Goal: Task Accomplishment & Management: Use online tool/utility

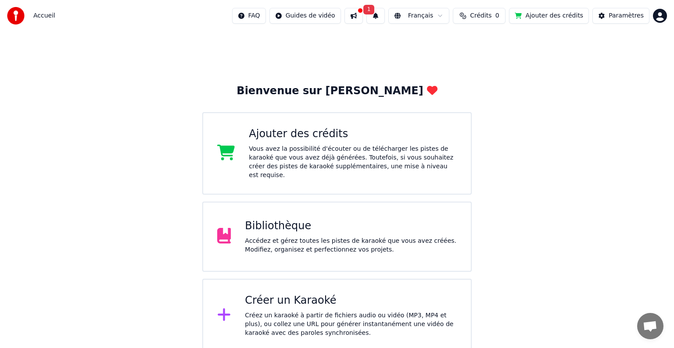
click at [47, 19] on span "Accueil" at bounding box center [44, 15] width 22 height 9
click at [46, 16] on span "Accueil" at bounding box center [44, 15] width 22 height 9
drag, startPoint x: 46, startPoint y: 16, endPoint x: 33, endPoint y: 16, distance: 12.7
click at [39, 16] on span "Accueil" at bounding box center [44, 15] width 22 height 9
click at [2, 15] on div "Accueil FAQ Guides de vidéo 1 Français Crédits 0 Ajouter des crédits Paramètres" at bounding box center [337, 16] width 674 height 32
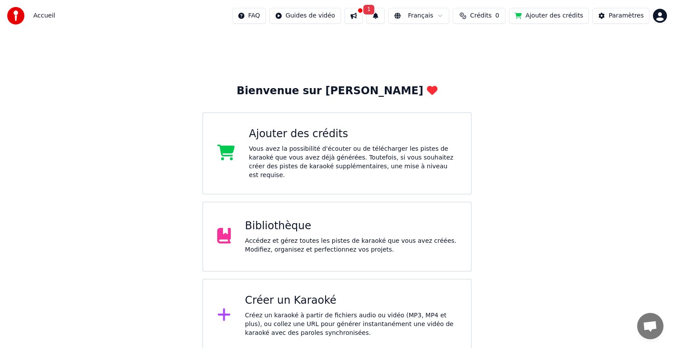
click at [491, 14] on span "Crédits" at bounding box center [480, 15] width 21 height 9
click at [483, 68] on button "Actualiser" at bounding box center [481, 66] width 52 height 16
click at [663, 18] on html "Accueil FAQ Guides de vidéo 1 Français Crédits 0 Ajouter des crédits Paramètres…" at bounding box center [337, 176] width 674 height 353
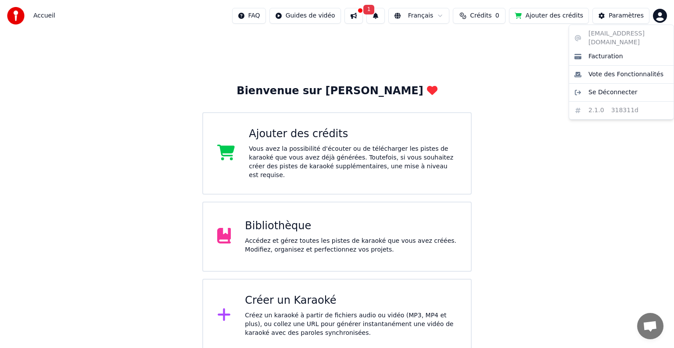
drag, startPoint x: 533, startPoint y: 61, endPoint x: 533, endPoint y: 55, distance: 6.1
click at [533, 61] on html "Accueil FAQ Guides de vidéo 1 Français Crédits 0 Ajouter des crédits Paramètres…" at bounding box center [337, 176] width 674 height 353
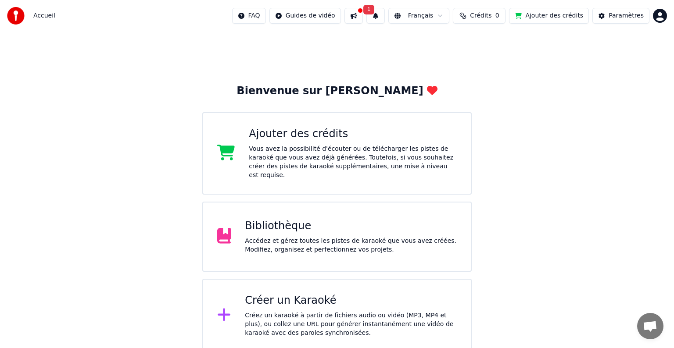
click at [539, 18] on button "Ajouter des crédits" at bounding box center [549, 16] width 80 height 16
click at [261, 311] on div "Créez un karaoké à partir de fichiers audio ou vidéo (MP3, MP4 et plus), ou col…" at bounding box center [351, 324] width 212 height 26
click at [360, 12] on div at bounding box center [360, 10] width 5 height 5
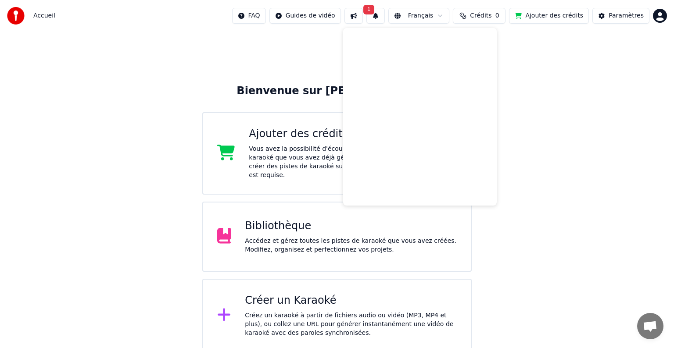
click at [115, 42] on div "Bienvenue sur Youka Ajouter des crédits Vous avez la possibilité d'écouter ou d…" at bounding box center [337, 192] width 674 height 321
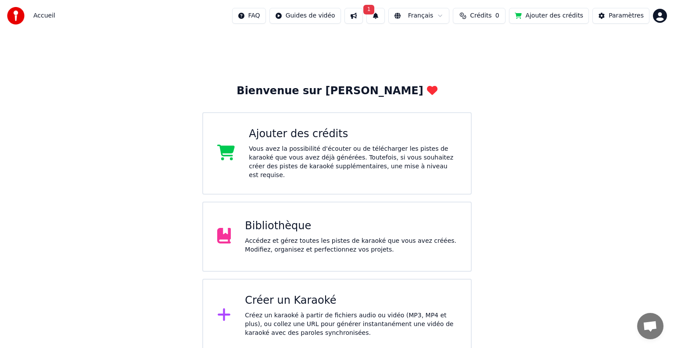
click at [244, 14] on html "Accueil FAQ Guides de vidéo 1 Français Crédits 0 Ajouter des crédits Paramètres…" at bounding box center [337, 176] width 674 height 353
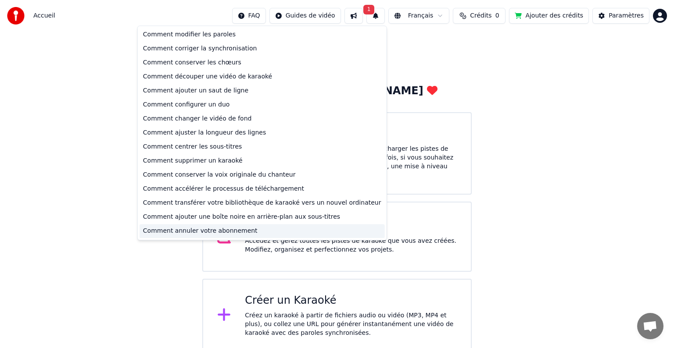
click at [206, 232] on div "Comment annuler votre abonnement" at bounding box center [262, 231] width 245 height 14
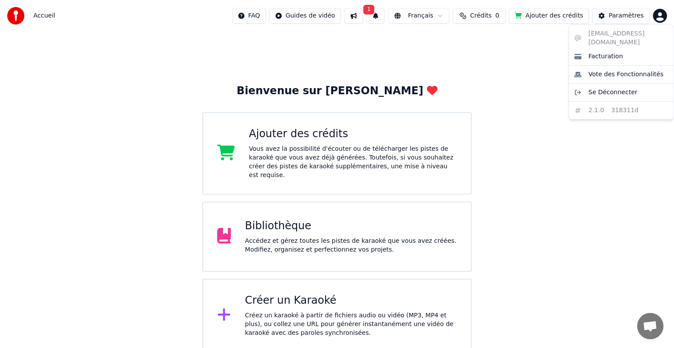
click at [658, 14] on html "Accueil FAQ Guides de vidéo 1 Français Crédits 0 Ajouter des crédits Paramètres…" at bounding box center [337, 176] width 674 height 353
click at [603, 52] on span "Facturation" at bounding box center [605, 56] width 35 height 9
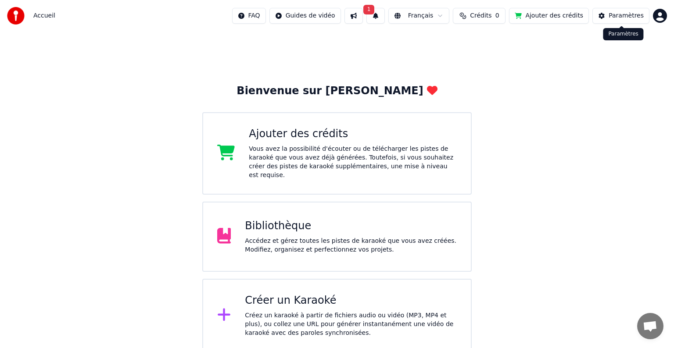
click at [659, 18] on html "Accueil FAQ Guides de vidéo 1 Français Crédits 0 Ajouter des crédits Paramètres…" at bounding box center [337, 176] width 674 height 353
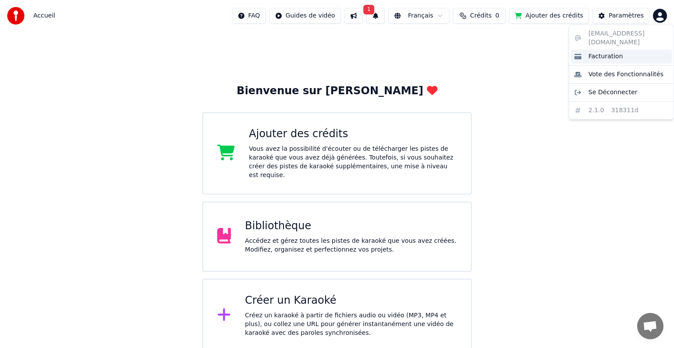
click at [606, 52] on span "Facturation" at bounding box center [605, 56] width 35 height 9
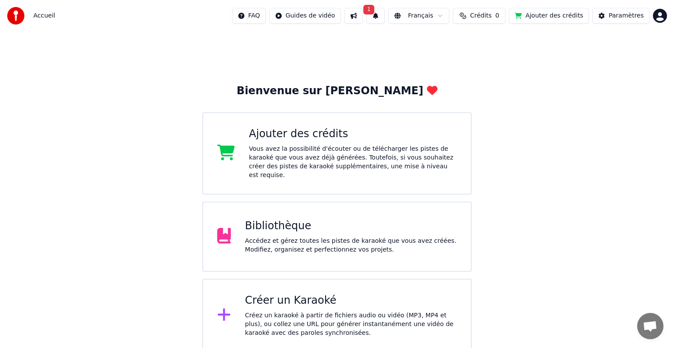
click at [376, 14] on button "1" at bounding box center [375, 16] width 18 height 16
click at [444, 45] on button "Mettre à Jour" at bounding box center [463, 44] width 55 height 16
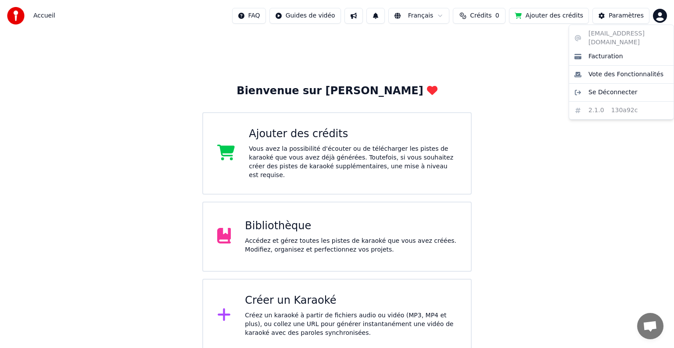
click at [662, 15] on html "Accueil FAQ Guides de vidéo Français Crédits 0 Ajouter des crédits Paramètres B…" at bounding box center [337, 176] width 674 height 353
click at [282, 151] on html "Accueil FAQ Guides de vidéo Français Crédits 0 Ajouter des crédits Paramètres B…" at bounding box center [337, 176] width 674 height 353
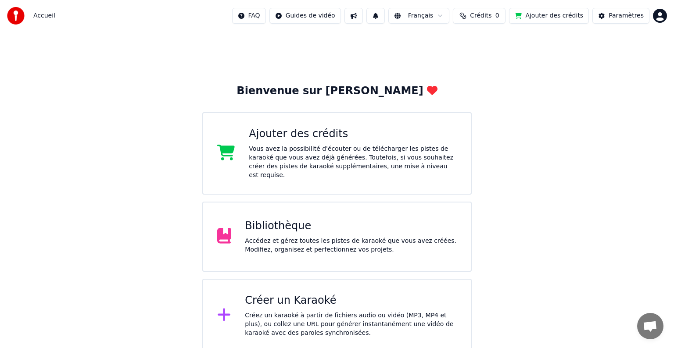
click at [290, 132] on div "Ajouter des crédits" at bounding box center [353, 134] width 208 height 14
click at [257, 237] on div "Accédez et gérez toutes les pistes de karaoké que vous avez créées. Modifiez, o…" at bounding box center [351, 246] width 212 height 18
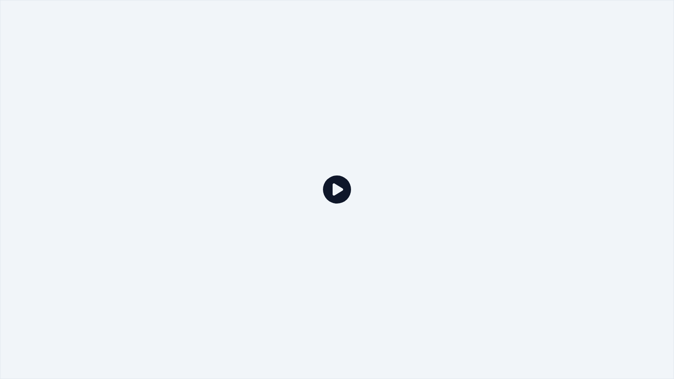
click at [336, 193] on icon at bounding box center [337, 189] width 28 height 28
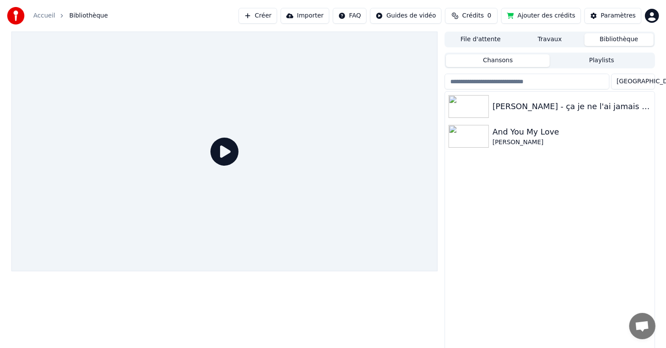
click at [475, 16] on span "Crédits" at bounding box center [472, 15] width 21 height 9
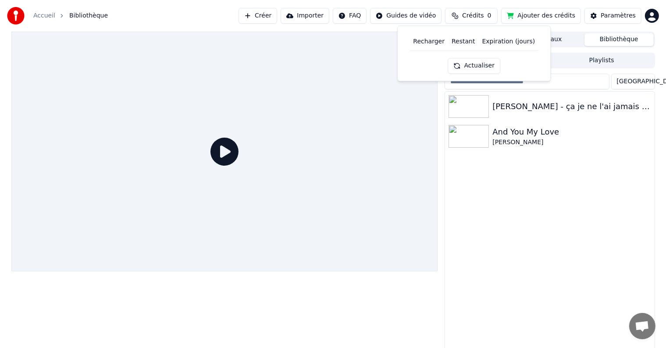
click at [480, 68] on button "Actualiser" at bounding box center [474, 66] width 52 height 16
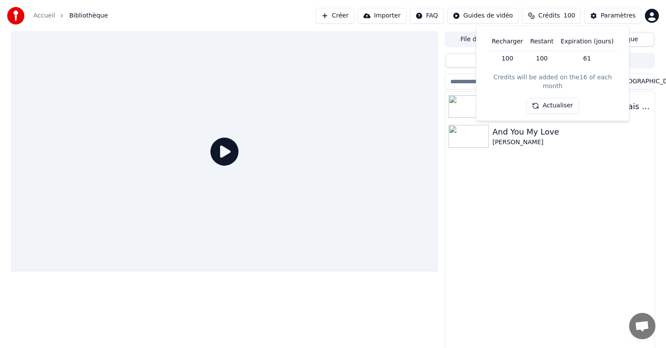
click at [567, 194] on div "Graeme Allwright - ça je ne l'ai jamais vu And You My Love Chris Rea" at bounding box center [549, 222] width 209 height 261
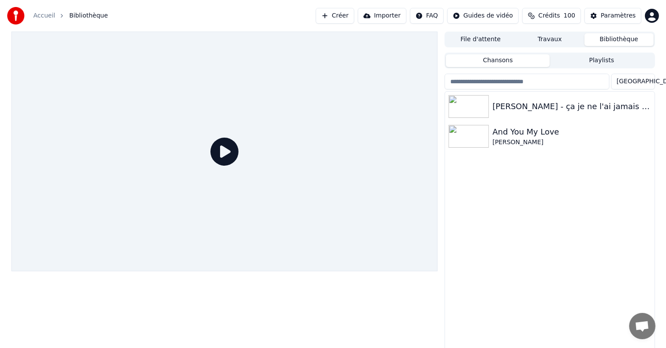
click at [611, 37] on button "Bibliothèque" at bounding box center [619, 39] width 69 height 13
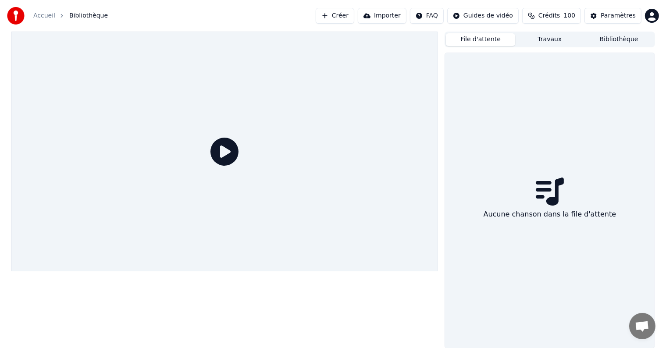
drag, startPoint x: 487, startPoint y: 42, endPoint x: 428, endPoint y: 47, distance: 59.1
click at [487, 42] on button "File d'attente" at bounding box center [480, 39] width 69 height 13
click at [43, 15] on link "Accueil" at bounding box center [44, 15] width 22 height 9
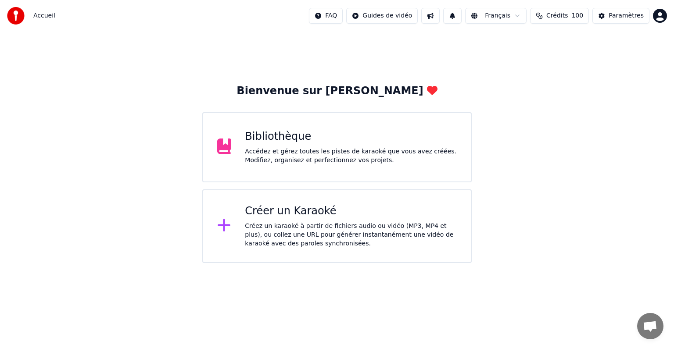
click at [296, 214] on div "Créer un Karaoké" at bounding box center [351, 211] width 212 height 14
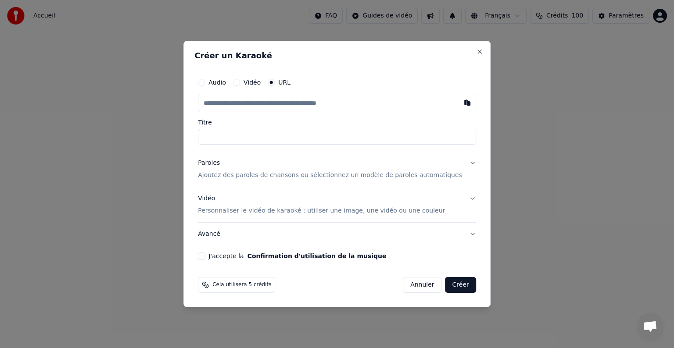
click at [223, 104] on input "text" at bounding box center [337, 104] width 278 height 18
type input "**********"
click at [460, 164] on button "Paroles Ajoutez des paroles de chansons ou sélectionnez un modèle de paroles au…" at bounding box center [337, 169] width 278 height 35
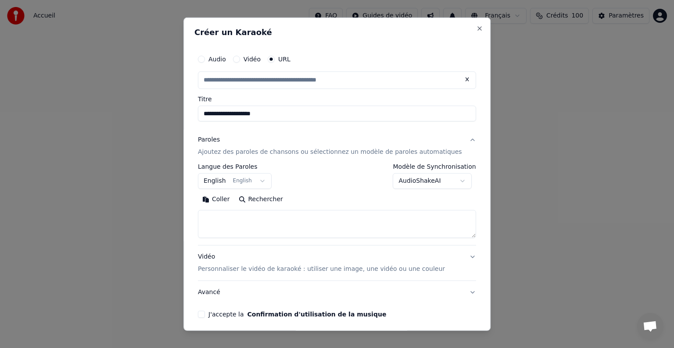
type input "**********"
click at [452, 183] on body "**********" at bounding box center [337, 131] width 674 height 263
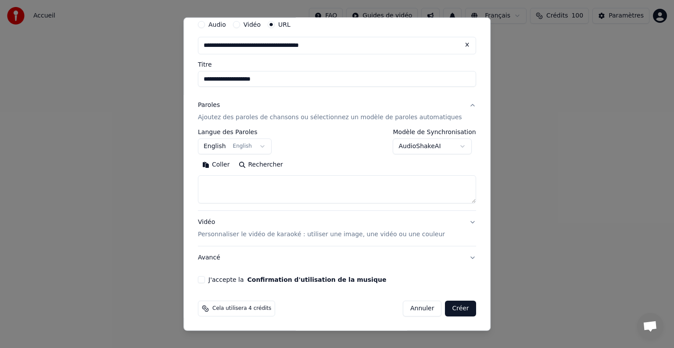
click at [205, 281] on button "J'accepte la Confirmation d'utilisation de la musique" at bounding box center [201, 279] width 7 height 7
click at [264, 146] on button "English English" at bounding box center [235, 147] width 74 height 16
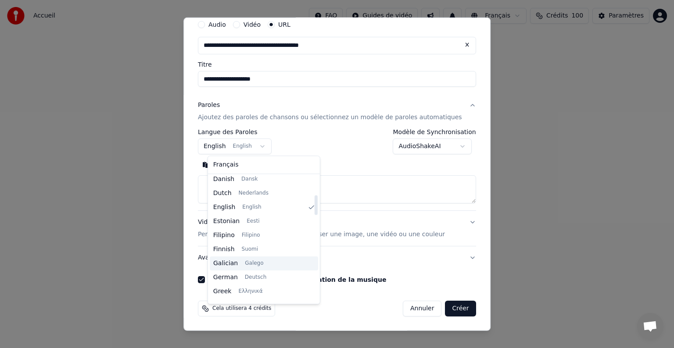
scroll to position [26, 0]
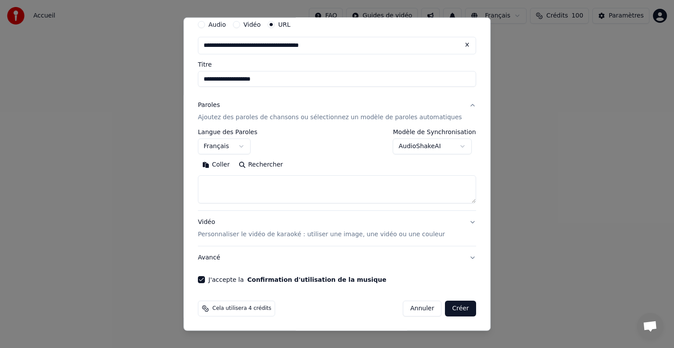
click at [447, 310] on button "Créer" at bounding box center [460, 309] width 31 height 16
select select "**"
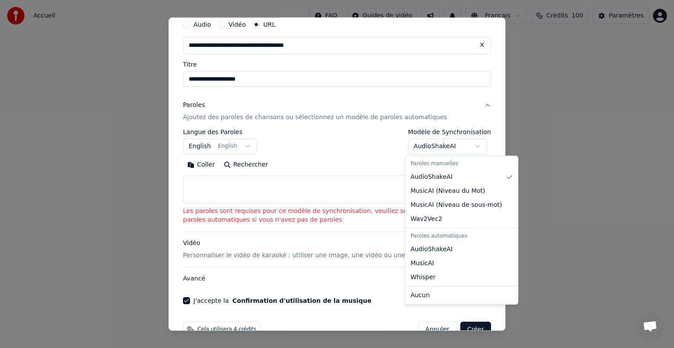
click at [473, 147] on body "**********" at bounding box center [337, 131] width 674 height 263
click at [433, 179] on textarea at bounding box center [337, 189] width 308 height 28
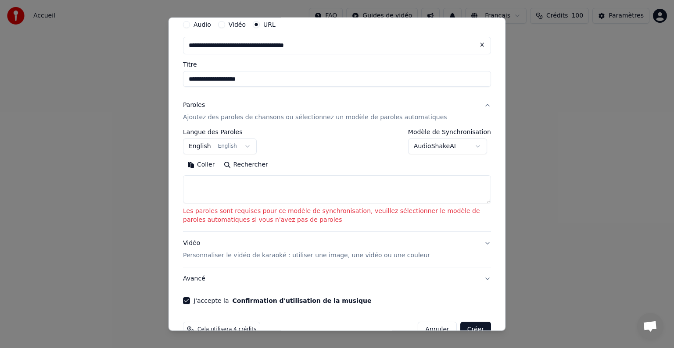
click at [473, 144] on body "**********" at bounding box center [337, 131] width 674 height 263
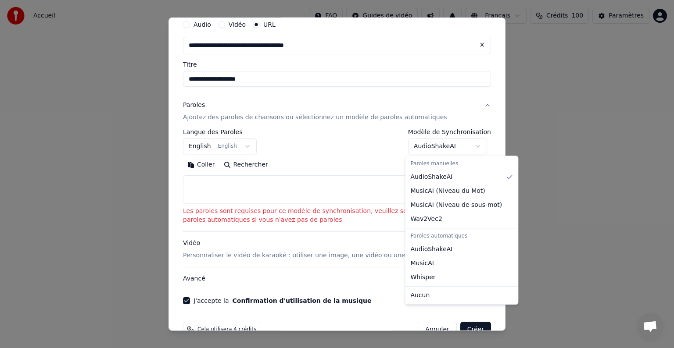
select select "**********"
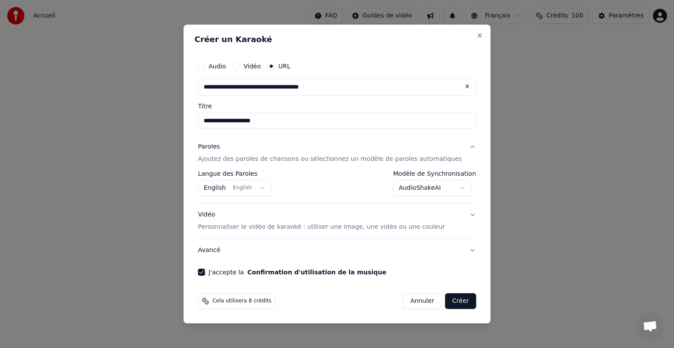
scroll to position [0, 0]
click at [265, 188] on body "**********" at bounding box center [337, 131] width 674 height 263
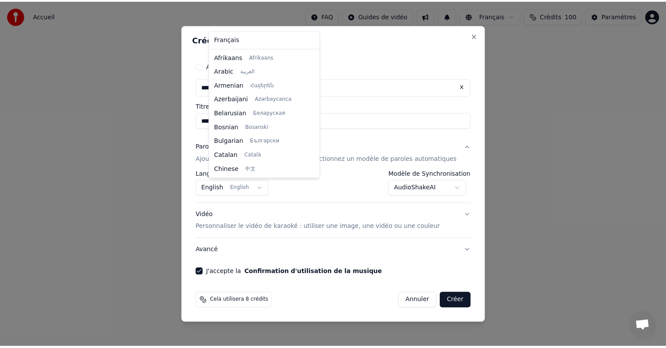
scroll to position [70, 0]
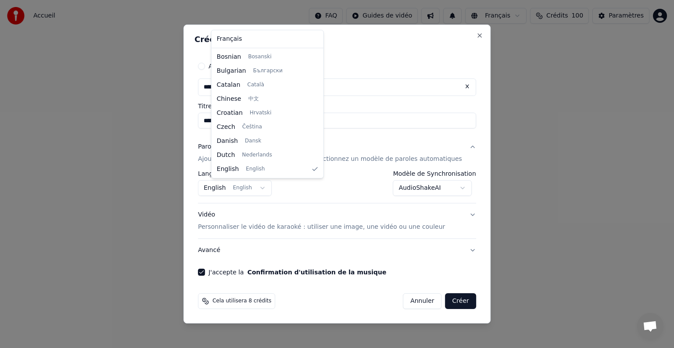
select select "**"
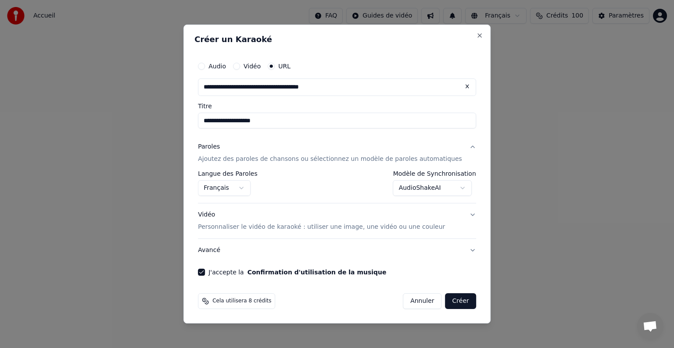
click at [451, 300] on button "Créer" at bounding box center [460, 302] width 31 height 16
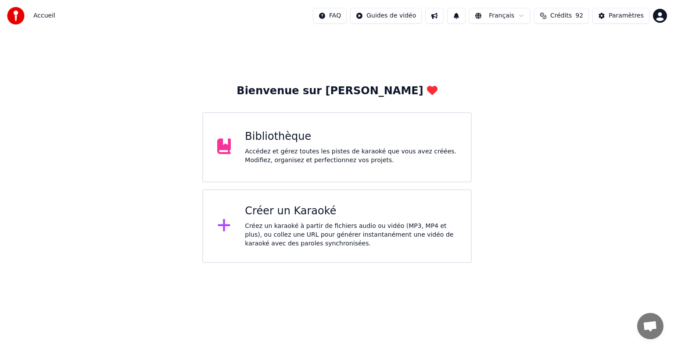
click at [260, 139] on div "Bibliothèque" at bounding box center [351, 137] width 212 height 14
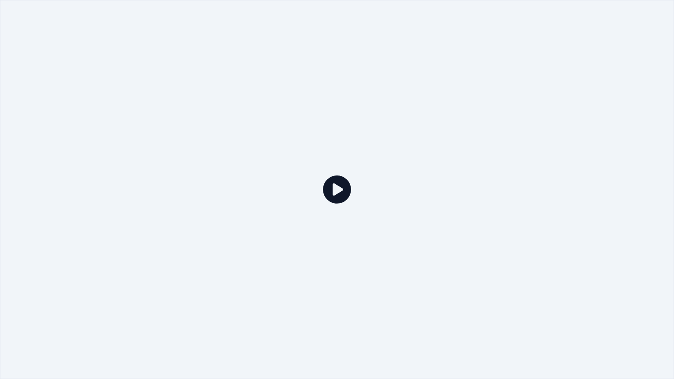
click at [333, 190] on icon at bounding box center [337, 189] width 28 height 28
click at [340, 184] on icon at bounding box center [337, 189] width 28 height 28
click at [340, 186] on icon at bounding box center [337, 189] width 28 height 28
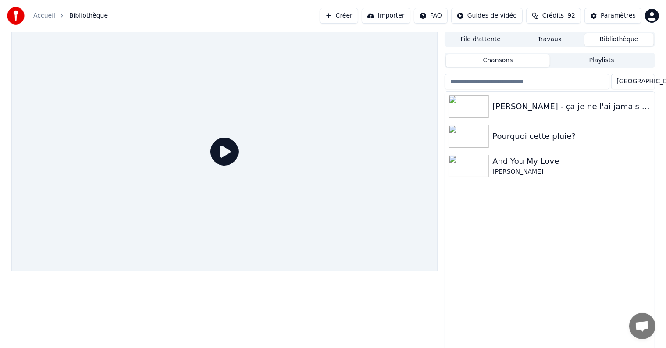
click at [340, 176] on div at bounding box center [224, 152] width 427 height 240
click at [339, 18] on button "Créer" at bounding box center [339, 16] width 39 height 16
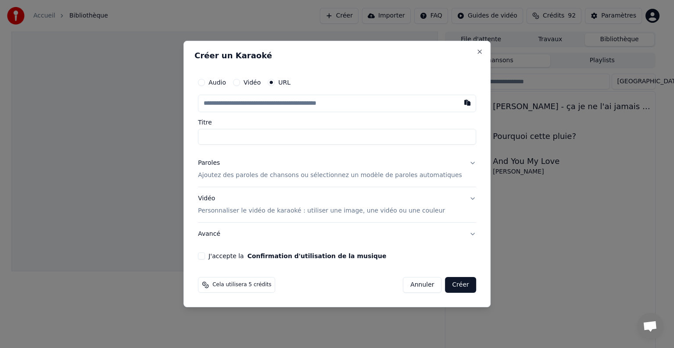
click at [266, 105] on input "text" at bounding box center [337, 104] width 278 height 18
paste input "**********"
type input "**********"
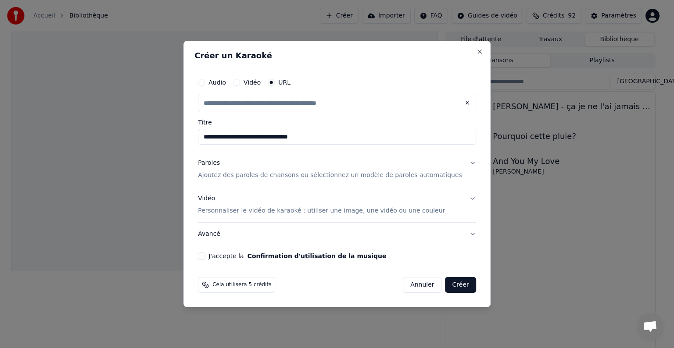
click at [460, 163] on button "Paroles Ajoutez des paroles de chansons ou sélectionnez un modèle de paroles au…" at bounding box center [337, 169] width 278 height 35
type input "**********"
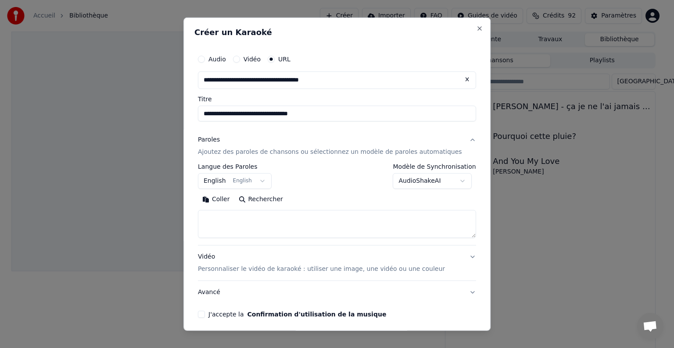
click at [448, 179] on body "**********" at bounding box center [333, 174] width 666 height 348
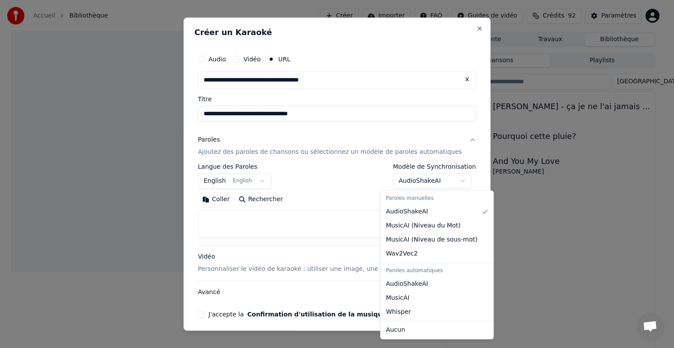
select select "**********"
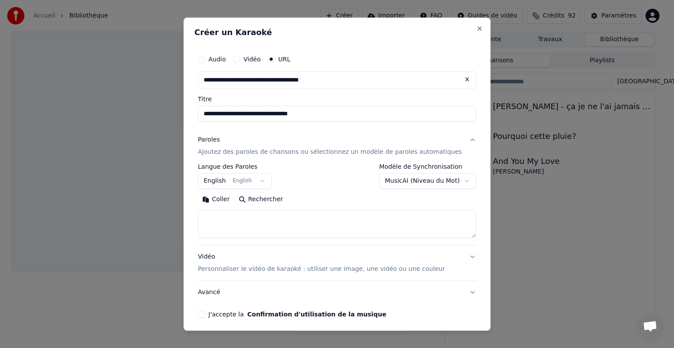
click at [418, 228] on textarea at bounding box center [337, 224] width 278 height 28
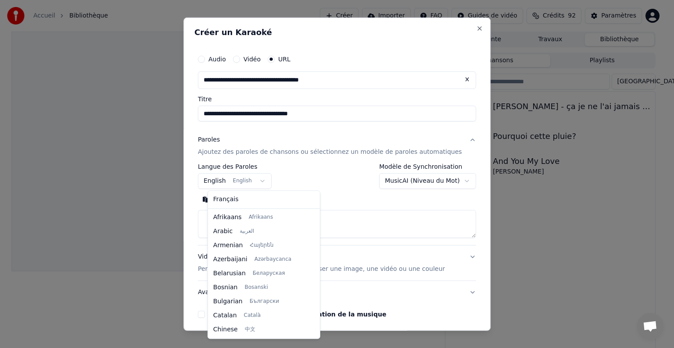
click at [223, 180] on body "**********" at bounding box center [333, 174] width 666 height 348
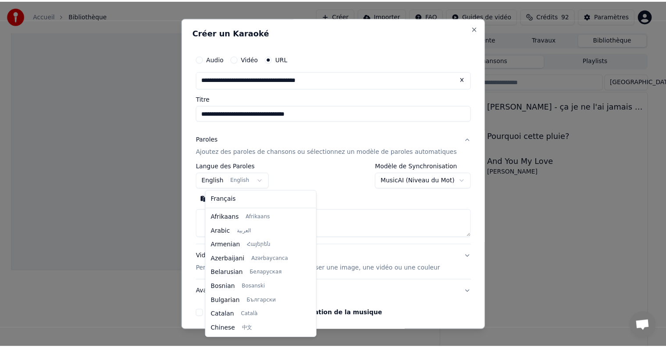
scroll to position [70, 0]
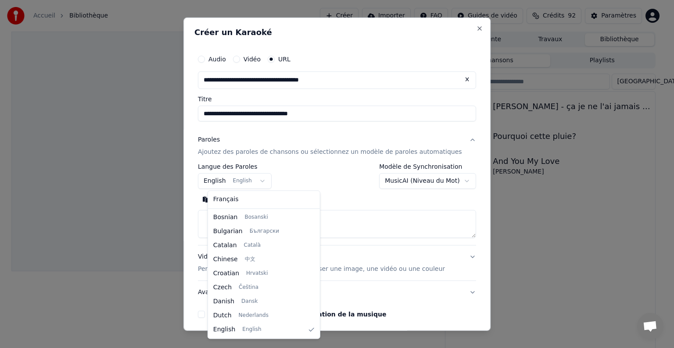
select select "**"
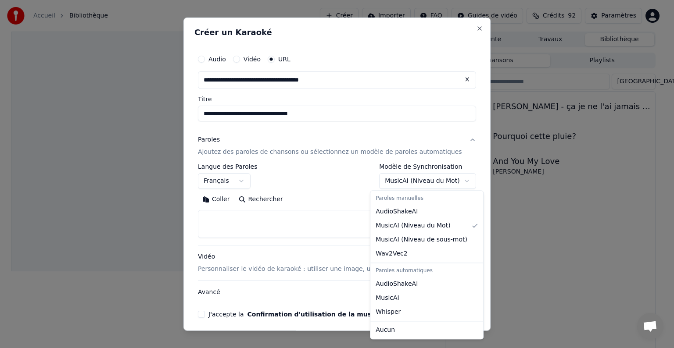
click at [446, 183] on body "**********" at bounding box center [333, 174] width 666 height 348
select select "**********"
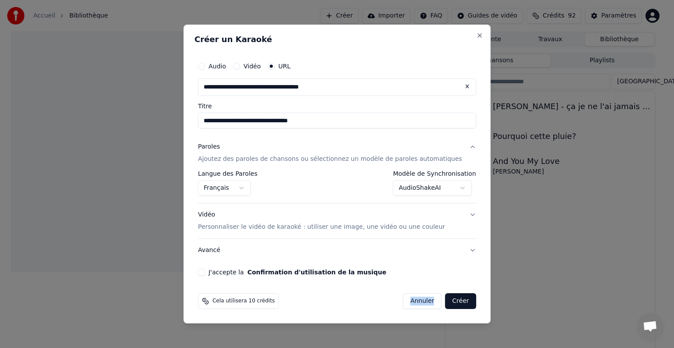
click at [395, 287] on form "**********" at bounding box center [336, 183] width 285 height 259
click at [205, 272] on button "J'accepte la Confirmation d'utilisation de la musique" at bounding box center [201, 272] width 7 height 7
click at [455, 189] on body "**********" at bounding box center [333, 174] width 666 height 348
click at [459, 216] on body "**********" at bounding box center [333, 174] width 666 height 348
click at [459, 216] on button "Vidéo Personnaliser le vidéo de karaoké : utiliser une image, une vidéo ou une …" at bounding box center [337, 221] width 278 height 35
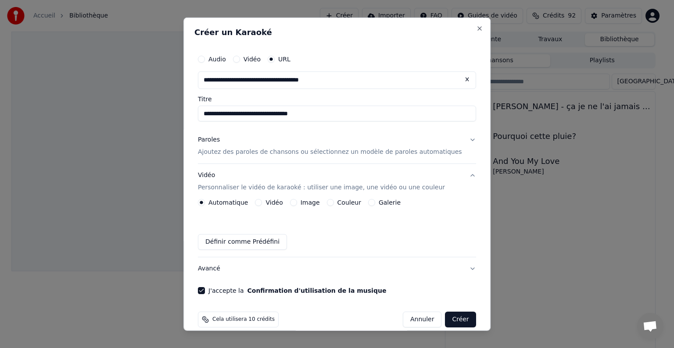
click at [455, 141] on button "Paroles Ajoutez des paroles de chansons ou sélectionnez un modèle de paroles au…" at bounding box center [337, 146] width 278 height 35
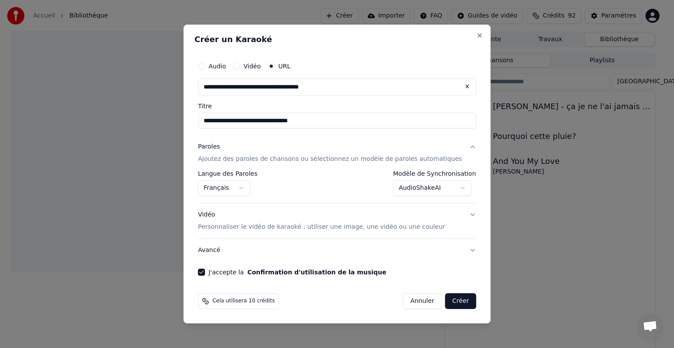
click at [460, 147] on button "Paroles Ajoutez des paroles de chansons ou sélectionnez un modèle de paroles au…" at bounding box center [337, 153] width 278 height 35
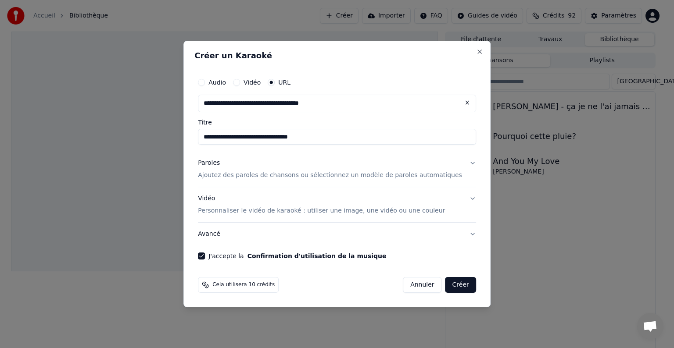
click at [460, 161] on button "Paroles Ajoutez des paroles de chansons ou sélectionnez un modèle de paroles au…" at bounding box center [337, 169] width 278 height 35
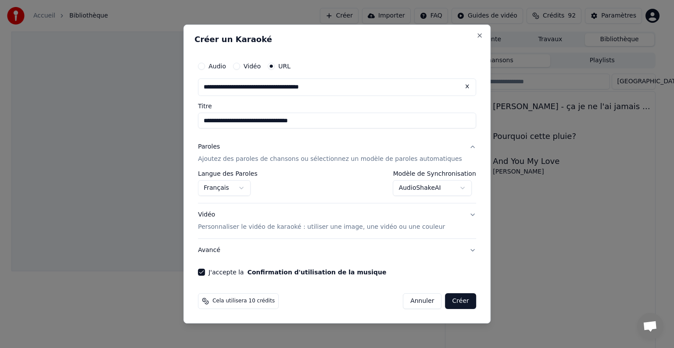
click at [449, 188] on body "**********" at bounding box center [333, 174] width 666 height 348
click at [412, 127] on input "**********" at bounding box center [337, 121] width 278 height 16
click at [459, 216] on button "Vidéo Personnaliser le vidéo de karaoké : utiliser une image, une vidéo ou une …" at bounding box center [337, 221] width 278 height 35
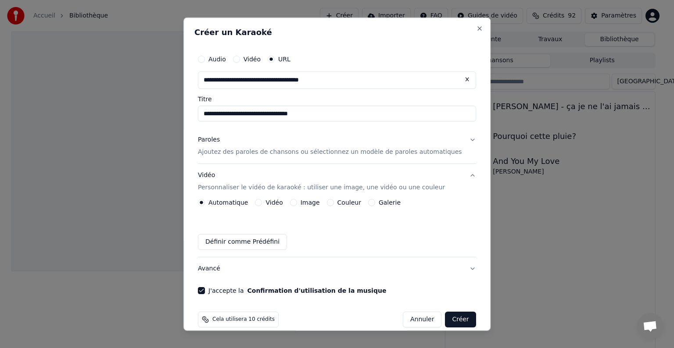
click at [445, 322] on button "Créer" at bounding box center [460, 320] width 31 height 16
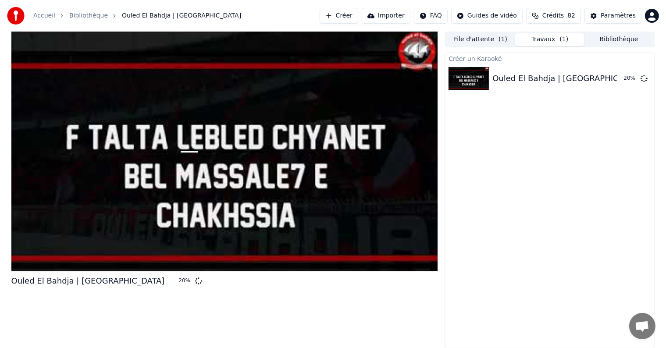
click at [605, 40] on button "Bibliothèque" at bounding box center [619, 39] width 69 height 13
click at [544, 42] on button "Travaux ( 1 )" at bounding box center [549, 39] width 69 height 13
click at [617, 40] on button "Bibliothèque" at bounding box center [619, 39] width 69 height 13
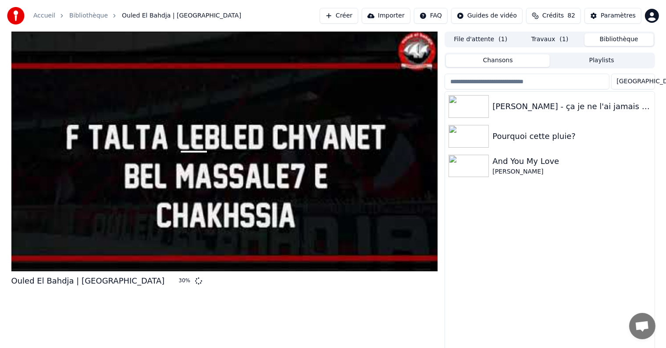
click at [541, 40] on button "Travaux ( 1 )" at bounding box center [549, 39] width 69 height 13
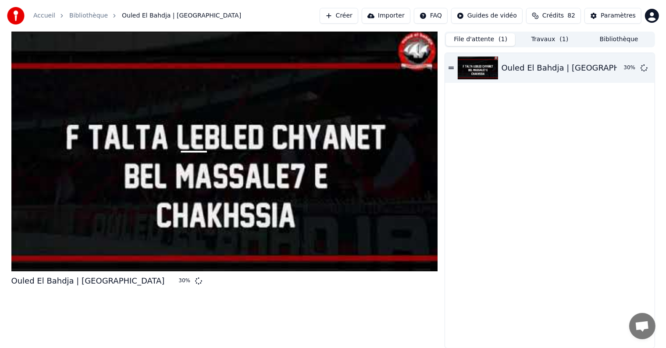
click at [482, 40] on button "File d'attente ( 1 )" at bounding box center [480, 39] width 69 height 13
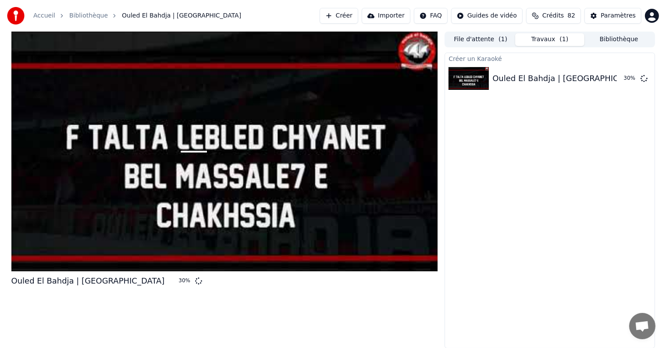
click at [538, 38] on button "Travaux ( 1 )" at bounding box center [549, 39] width 69 height 13
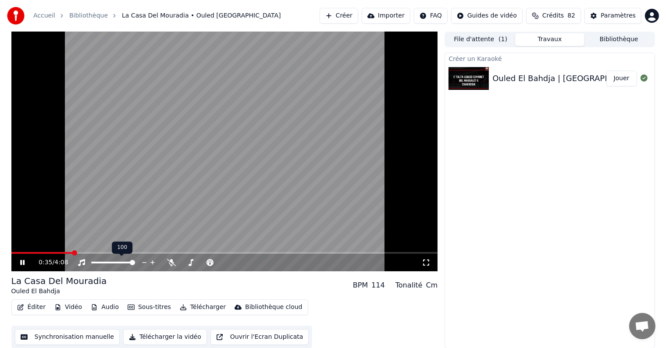
click at [133, 261] on span at bounding box center [132, 262] width 5 height 5
click at [173, 262] on icon at bounding box center [171, 262] width 9 height 7
click at [184, 263] on span at bounding box center [185, 262] width 5 height 5
click at [623, 79] on button "Jouer" at bounding box center [622, 79] width 31 height 16
click at [207, 264] on span at bounding box center [203, 263] width 44 height 2
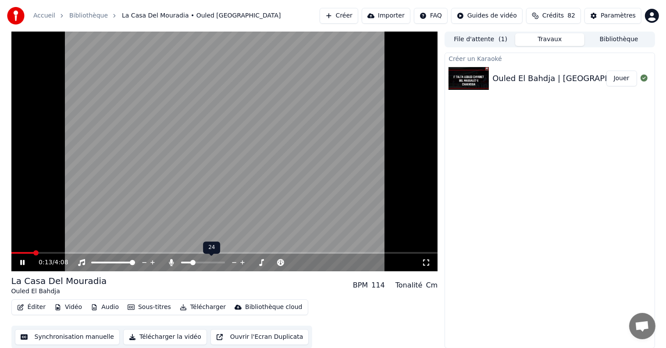
click at [191, 263] on span at bounding box center [192, 262] width 5 height 5
click at [427, 265] on icon at bounding box center [426, 262] width 9 height 7
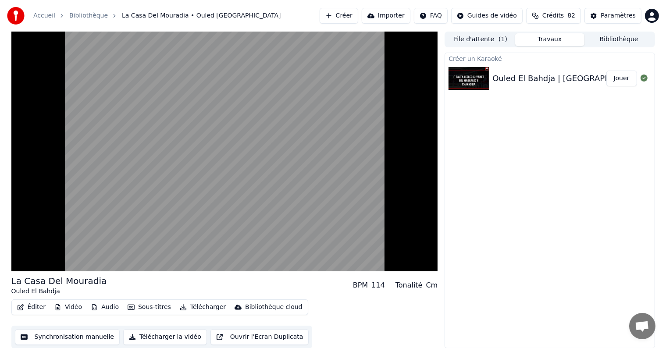
click at [136, 310] on button "Sous-titres" at bounding box center [149, 307] width 50 height 12
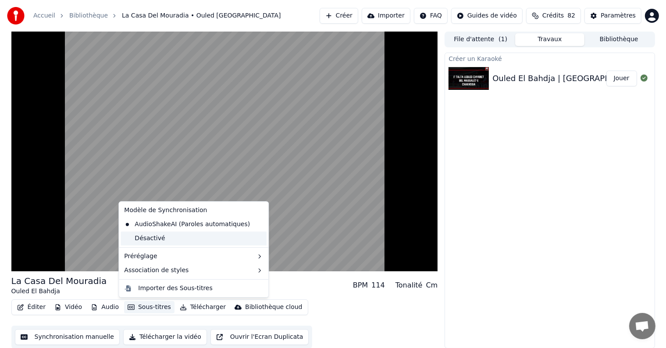
click at [166, 242] on div "Désactivé" at bounding box center [194, 239] width 146 height 14
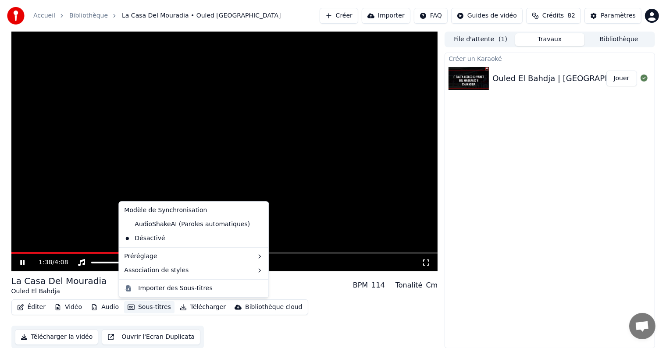
click at [136, 308] on button "Sous-titres" at bounding box center [149, 307] width 50 height 12
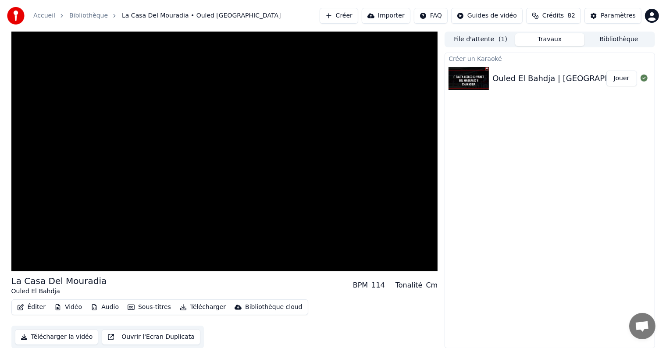
click at [342, 319] on div "Éditer Vidéo Audio Sous-titres Télécharger Bibliothèque cloud Télécharger la vi…" at bounding box center [224, 324] width 427 height 49
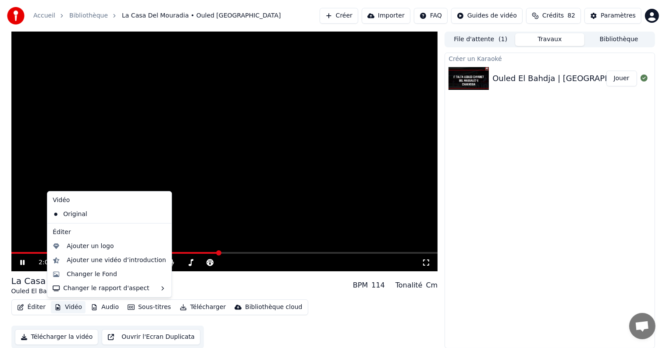
click at [64, 309] on button "Vidéo" at bounding box center [68, 307] width 35 height 12
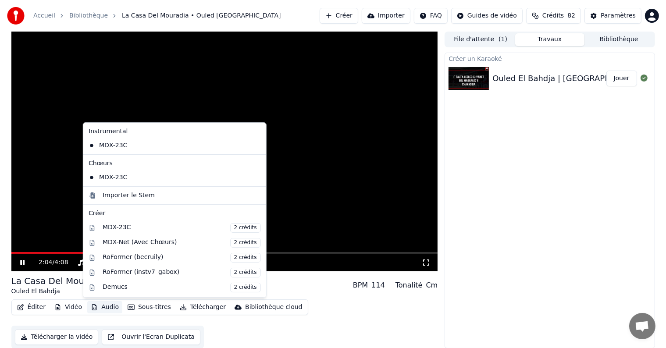
click at [304, 257] on div "2:04 / 4:08" at bounding box center [224, 263] width 427 height 18
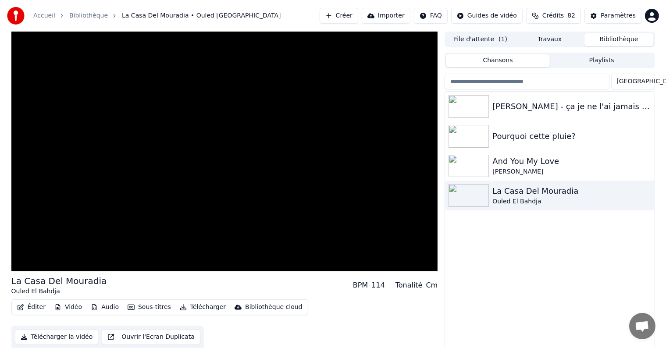
click at [632, 39] on button "Bibliothèque" at bounding box center [619, 39] width 69 height 13
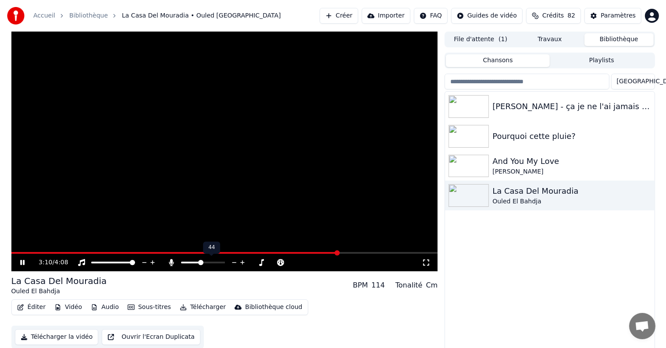
click at [200, 265] on span at bounding box center [200, 262] width 5 height 5
click at [505, 137] on div "Pourquoi cette pluie?" at bounding box center [568, 136] width 150 height 12
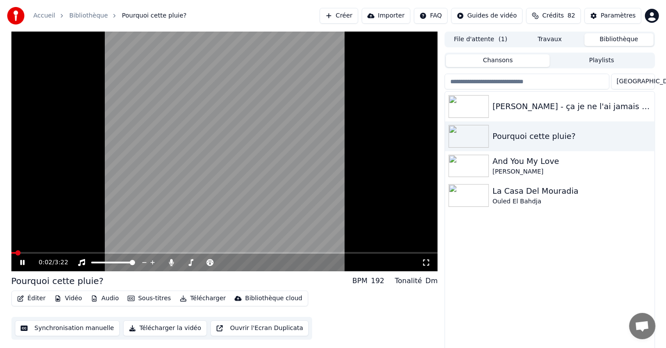
click at [132, 305] on div "Éditer Vidéo Audio Sous-titres Télécharger Bibliothèque cloud" at bounding box center [159, 299] width 297 height 16
click at [132, 301] on button "Sous-titres" at bounding box center [149, 299] width 50 height 12
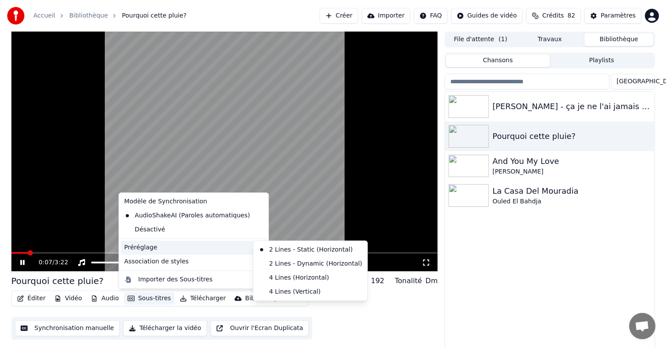
click at [256, 250] on icon at bounding box center [259, 247] width 7 height 7
click at [404, 176] on video at bounding box center [224, 152] width 427 height 240
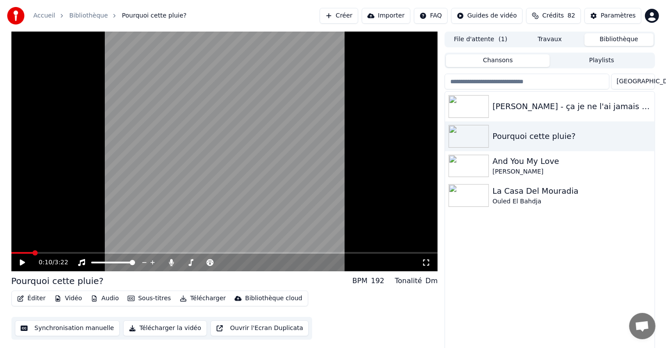
click at [19, 262] on icon at bounding box center [28, 262] width 21 height 7
click at [23, 263] on icon at bounding box center [22, 262] width 4 height 5
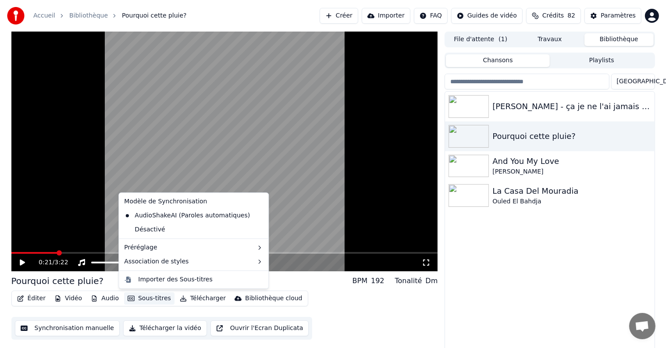
click at [143, 297] on button "Sous-titres" at bounding box center [149, 299] width 50 height 12
click at [153, 232] on div "Désactivé" at bounding box center [194, 230] width 146 height 14
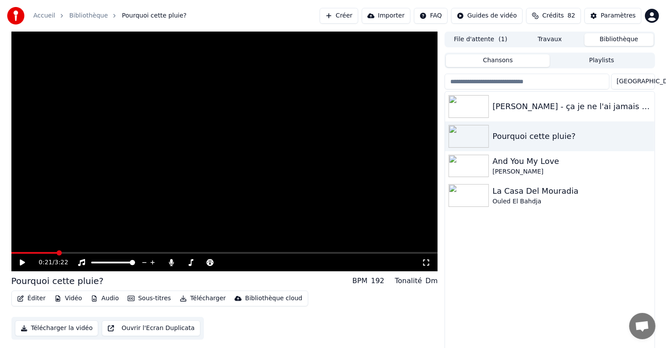
click at [22, 263] on icon at bounding box center [22, 263] width 5 height 6
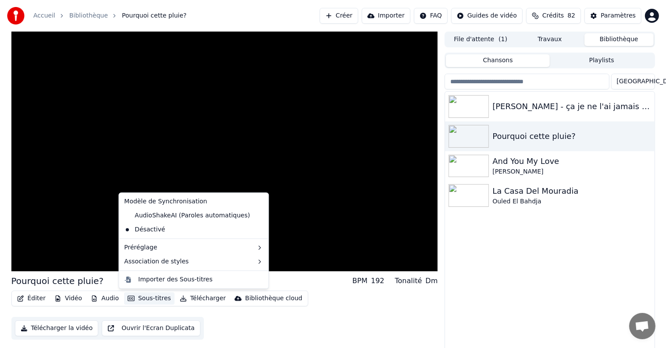
click at [134, 298] on button "Sous-titres" at bounding box center [149, 299] width 50 height 12
click at [166, 215] on div "AudioShakeAI (Paroles automatiques)" at bounding box center [187, 216] width 133 height 14
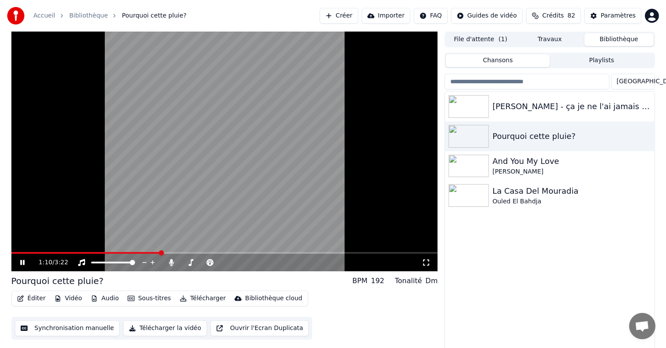
click at [89, 240] on video at bounding box center [224, 152] width 427 height 240
click at [97, 270] on div "1:10 / 3:22" at bounding box center [224, 263] width 427 height 18
click at [429, 261] on icon at bounding box center [426, 263] width 6 height 6
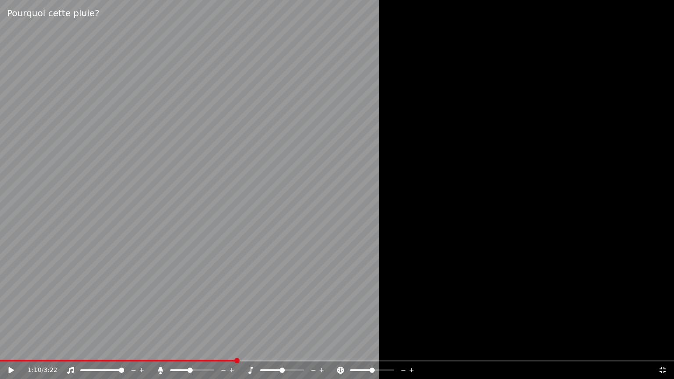
click at [39, 329] on video at bounding box center [337, 189] width 674 height 379
click at [376, 184] on video at bounding box center [337, 189] width 674 height 379
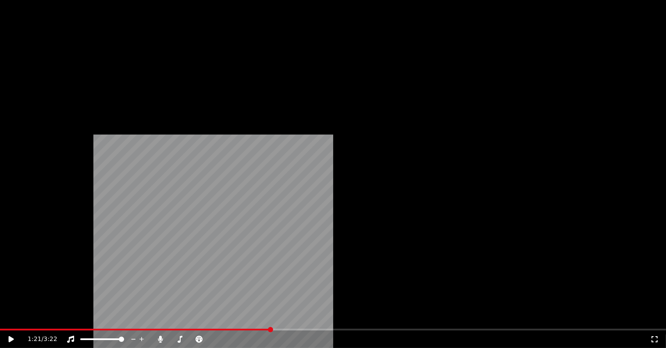
click at [102, 65] on button "Audio" at bounding box center [104, 59] width 35 height 12
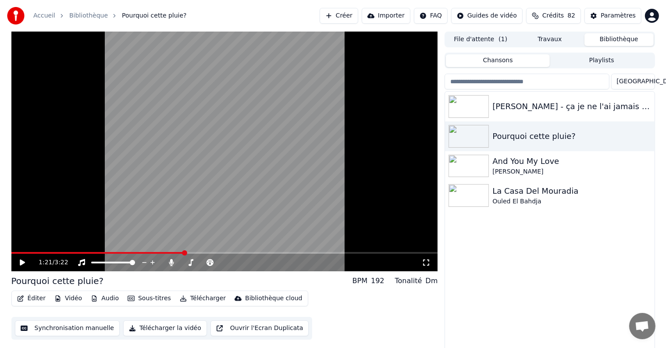
click at [72, 266] on div "1:21 / 3:22" at bounding box center [230, 262] width 383 height 9
click at [175, 268] on div "1:21 / 3:22" at bounding box center [224, 263] width 427 height 18
click at [161, 267] on div "1:21 / 3:22" at bounding box center [224, 263] width 427 height 18
click at [190, 265] on div at bounding box center [211, 262] width 71 height 9
click at [181, 266] on div at bounding box center [211, 262] width 71 height 9
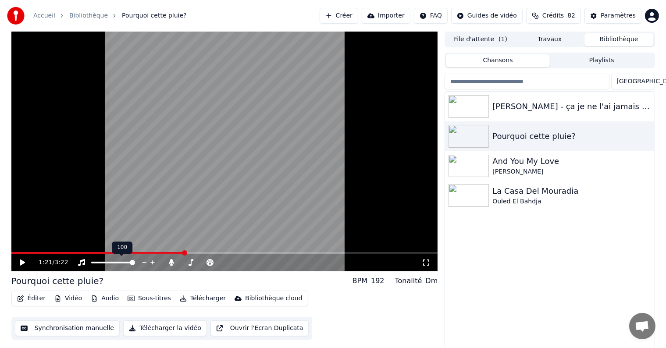
click at [119, 263] on span at bounding box center [113, 263] width 44 height 2
click at [131, 264] on div at bounding box center [121, 262] width 71 height 9
click at [168, 264] on icon at bounding box center [171, 262] width 9 height 7
click at [178, 264] on div at bounding box center [211, 262] width 71 height 9
click at [19, 259] on icon at bounding box center [28, 262] width 21 height 7
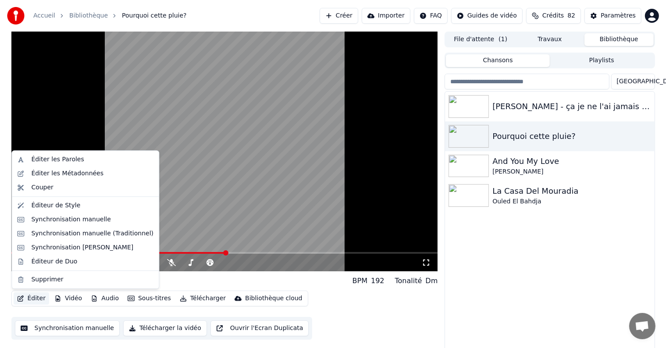
click at [31, 300] on button "Éditer" at bounding box center [32, 299] width 36 height 12
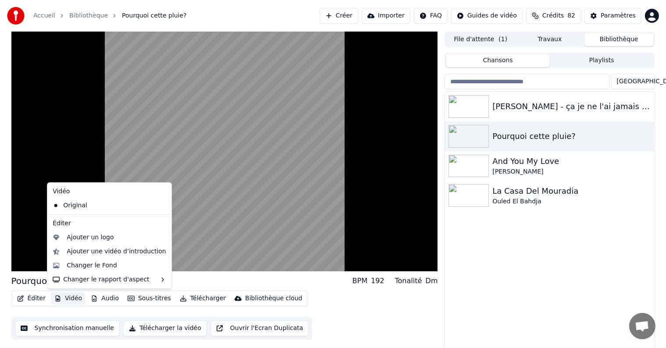
click at [58, 299] on icon "button" at bounding box center [57, 299] width 7 height 6
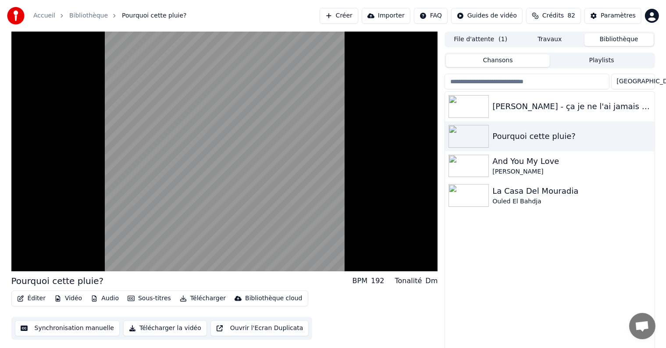
click at [58, 300] on icon "button" at bounding box center [58, 299] width 5 height 6
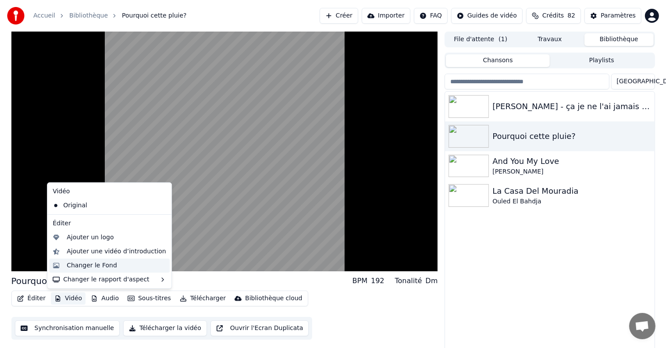
click at [80, 268] on div "Changer le Fond" at bounding box center [92, 265] width 50 height 9
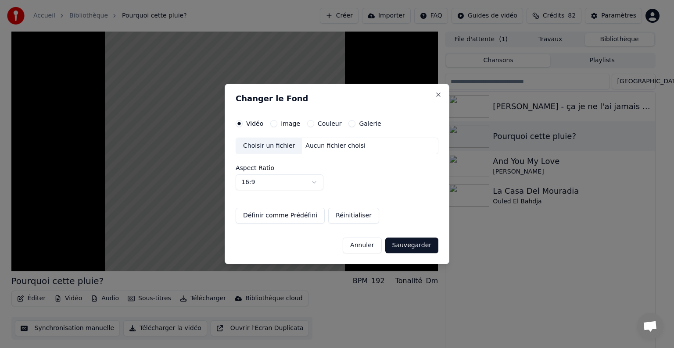
click at [276, 124] on div "Image" at bounding box center [285, 123] width 30 height 7
click at [440, 93] on button "Close" at bounding box center [438, 94] width 7 height 7
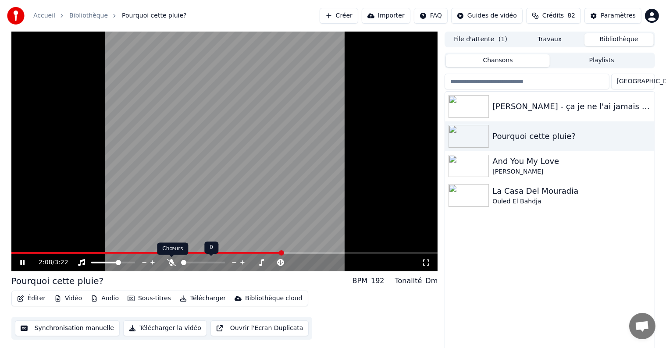
click at [170, 263] on icon at bounding box center [171, 262] width 9 height 7
click at [20, 260] on icon at bounding box center [28, 262] width 21 height 7
click at [24, 260] on icon at bounding box center [28, 262] width 21 height 7
click at [522, 104] on div "[PERSON_NAME] - ça je ne l'ai jamais vu" at bounding box center [568, 106] width 150 height 12
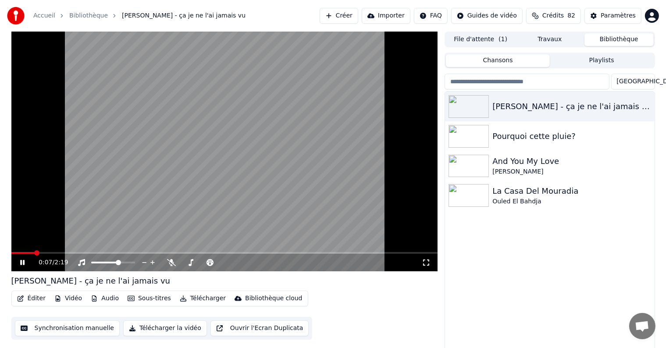
click at [238, 264] on div "0:07 / 2:19" at bounding box center [230, 262] width 383 height 9
click at [19, 262] on icon at bounding box center [28, 262] width 21 height 7
click at [26, 254] on span at bounding box center [28, 253] width 5 height 5
click at [254, 262] on icon at bounding box center [254, 262] width 8 height 9
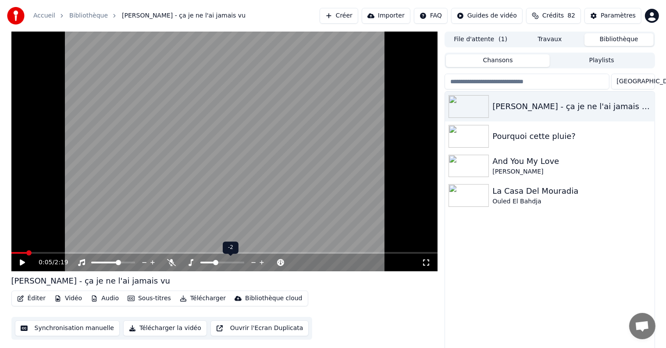
click at [261, 262] on icon at bounding box center [262, 262] width 8 height 9
click at [312, 263] on div "0:05 / 2:19" at bounding box center [230, 262] width 383 height 9
click at [210, 262] on icon at bounding box center [210, 262] width 7 height 7
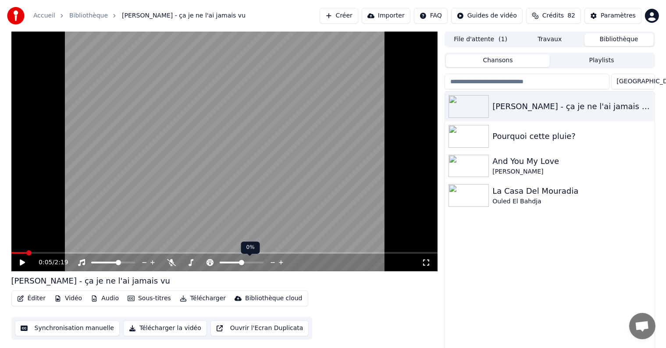
click at [275, 264] on icon at bounding box center [273, 262] width 8 height 9
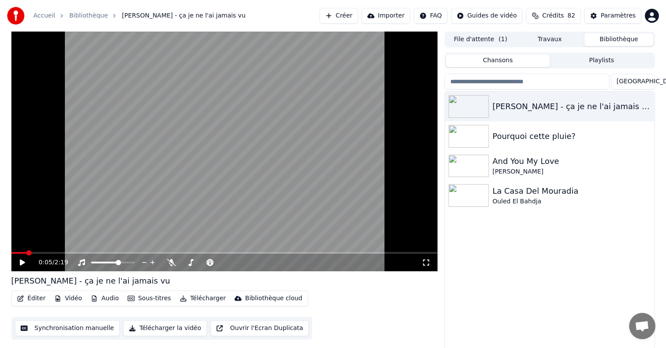
click at [21, 262] on icon at bounding box center [22, 263] width 5 height 6
click at [26, 262] on icon at bounding box center [28, 262] width 21 height 7
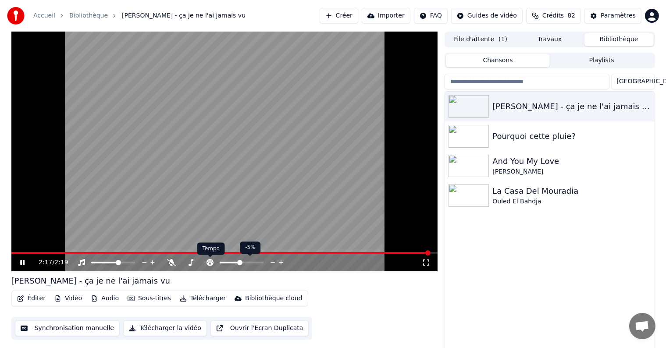
click at [208, 263] on icon at bounding box center [210, 262] width 7 height 7
click at [274, 262] on icon at bounding box center [273, 262] width 8 height 9
click at [272, 262] on icon at bounding box center [273, 262] width 8 height 9
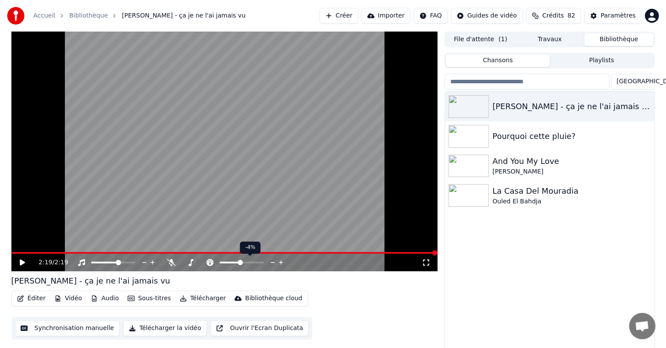
click at [272, 262] on icon at bounding box center [273, 262] width 8 height 9
click at [23, 262] on icon at bounding box center [22, 263] width 5 height 6
click at [476, 244] on div "[PERSON_NAME] - ça je ne l'ai jamais vu Pourquoi cette pluie? And You My Love […" at bounding box center [549, 222] width 209 height 261
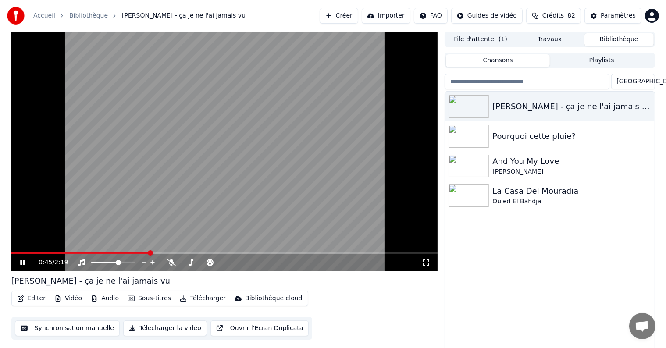
click at [497, 37] on button "File d'attente ( 1 )" at bounding box center [480, 39] width 69 height 13
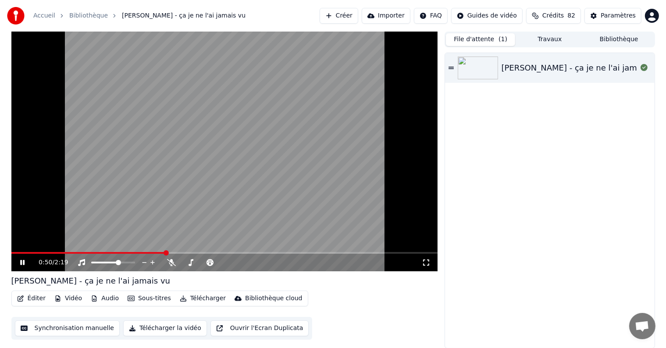
click at [143, 301] on button "Sous-titres" at bounding box center [149, 299] width 50 height 12
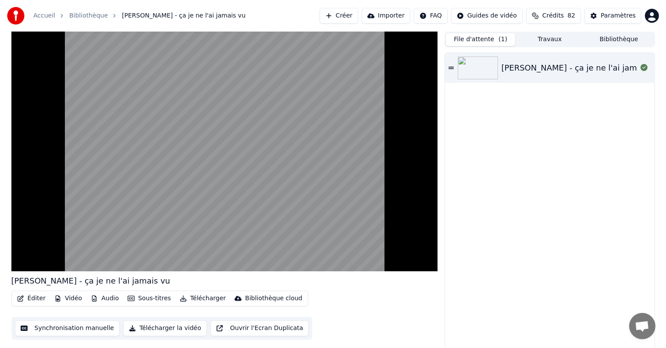
click at [517, 230] on div "[PERSON_NAME] - ça je ne l'ai jamais vu" at bounding box center [549, 200] width 209 height 295
